Goal: Task Accomplishment & Management: Manage account settings

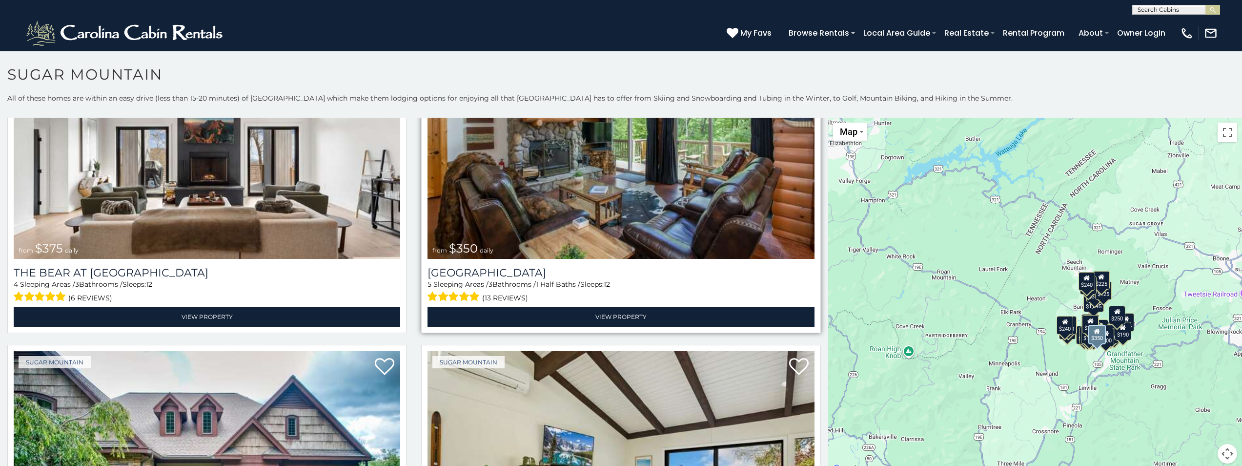
scroll to position [195, 0]
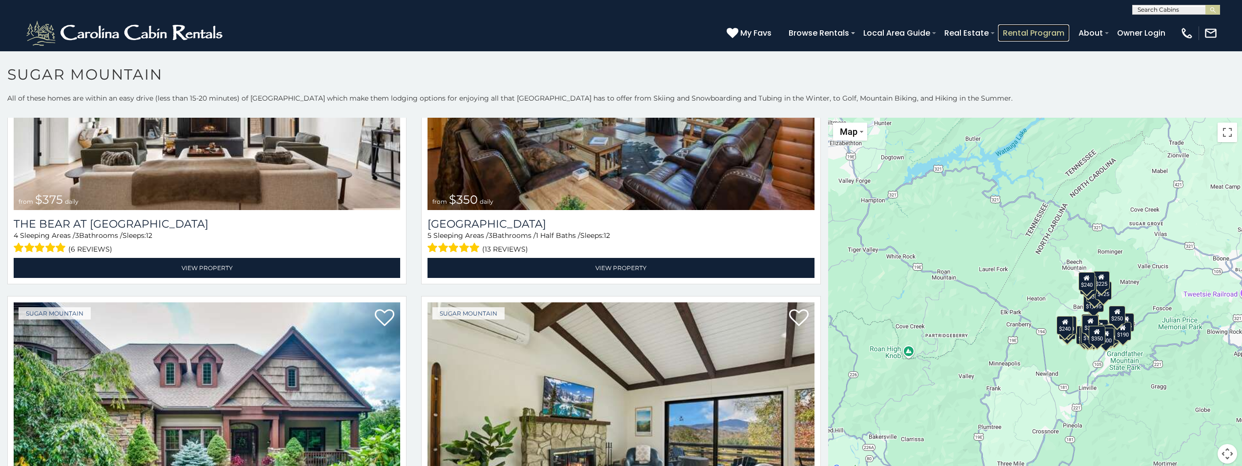
click at [1067, 29] on link "Rental Program" at bounding box center [1033, 32] width 71 height 17
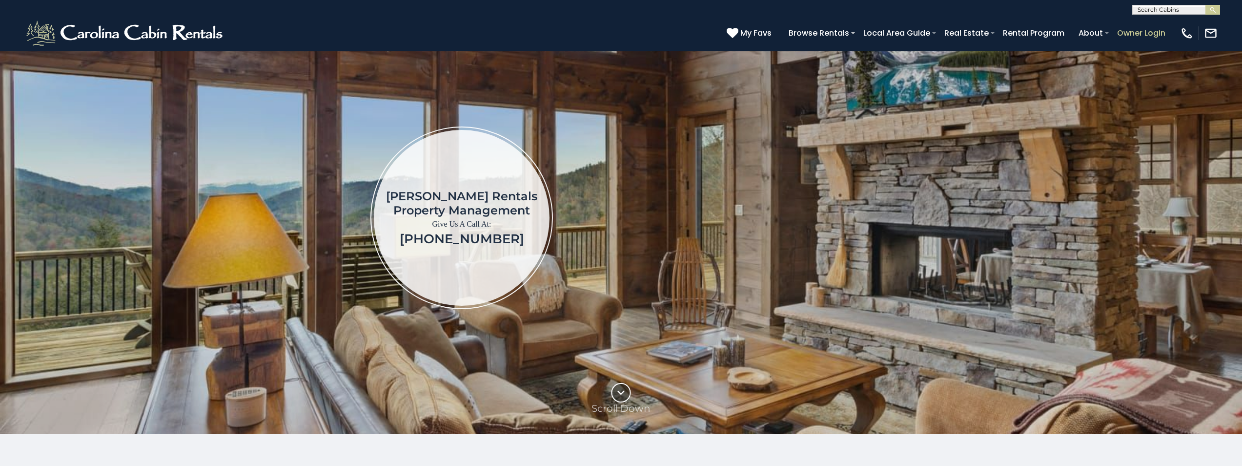
scroll to position [244, 0]
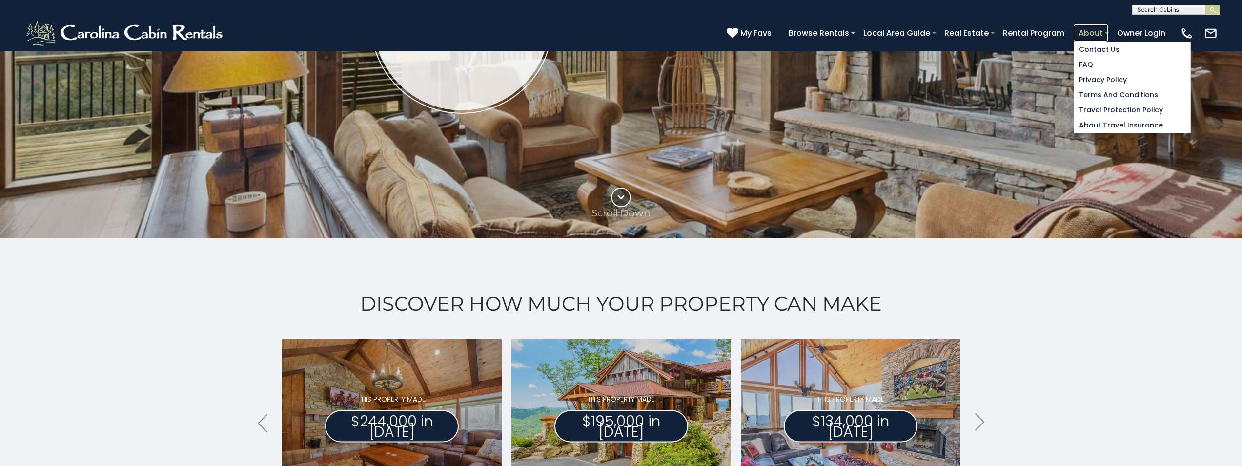
click at [1103, 27] on link "About" at bounding box center [1091, 32] width 34 height 17
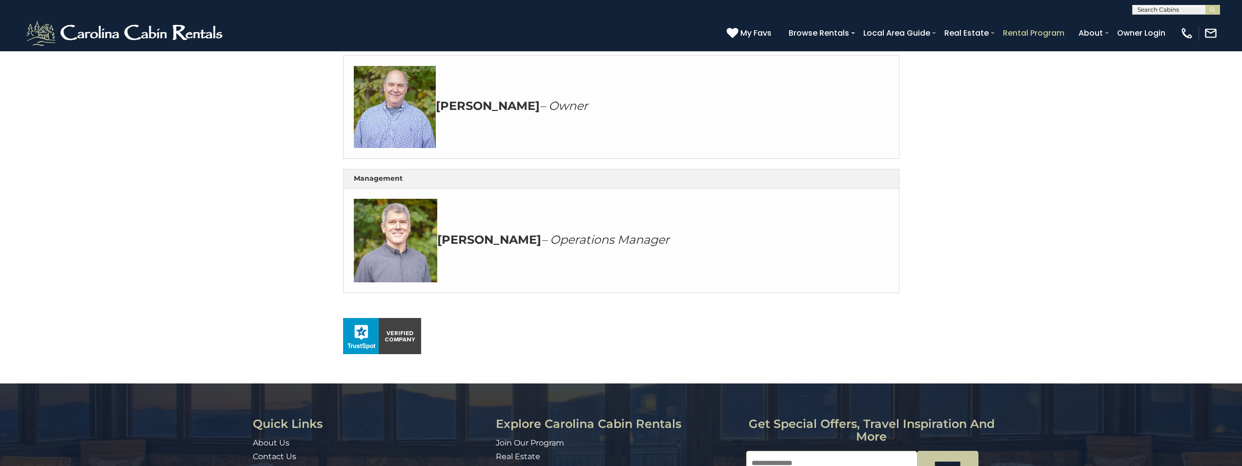
scroll to position [537, 0]
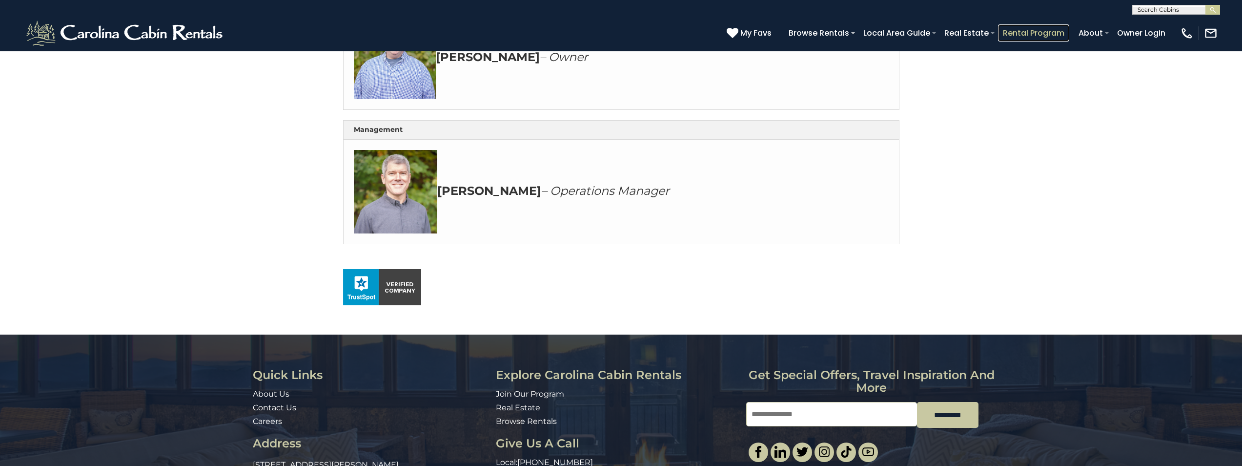
click at [1061, 37] on link "Rental Program" at bounding box center [1033, 32] width 71 height 17
